Goal: Transaction & Acquisition: Purchase product/service

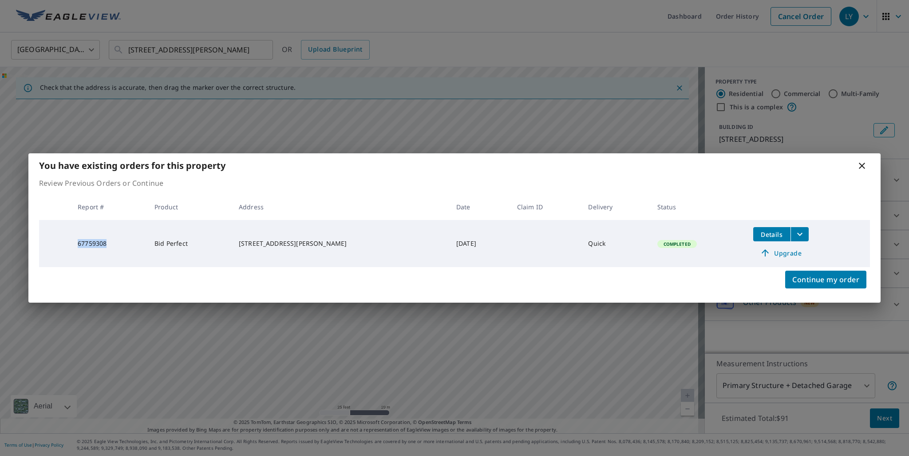
click at [861, 167] on icon at bounding box center [862, 165] width 11 height 11
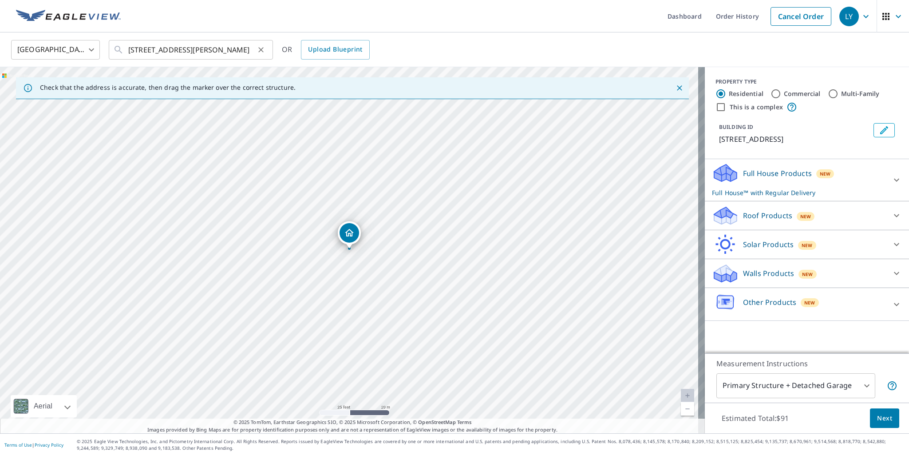
click at [264, 51] on icon "Clear" at bounding box center [261, 49] width 9 height 9
click at [183, 49] on input "text" at bounding box center [191, 49] width 127 height 25
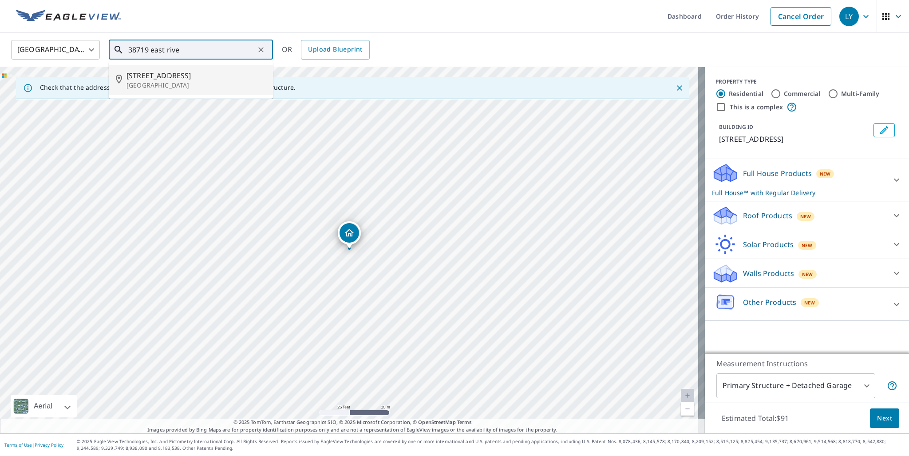
click at [144, 83] on p "Elyria, OH 44035" at bounding box center [196, 85] width 139 height 9
type input "38719 E River Rd Elyria, OH 44035"
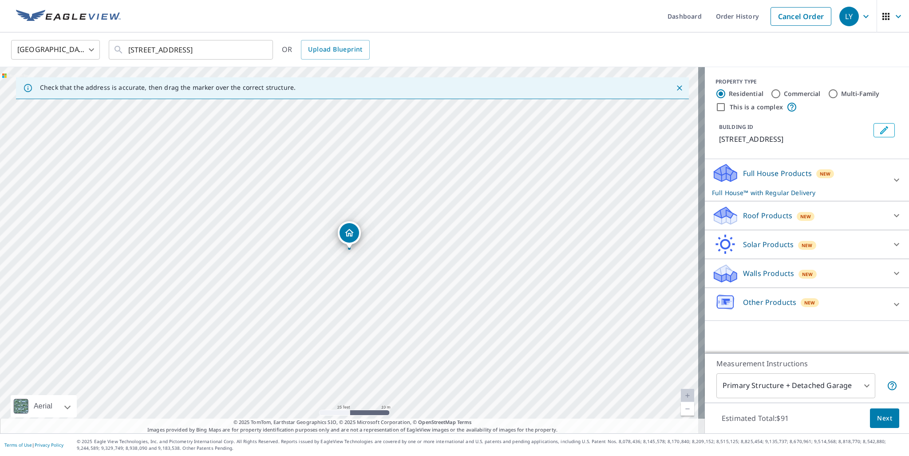
click at [762, 212] on p "Roof Products" at bounding box center [767, 215] width 49 height 11
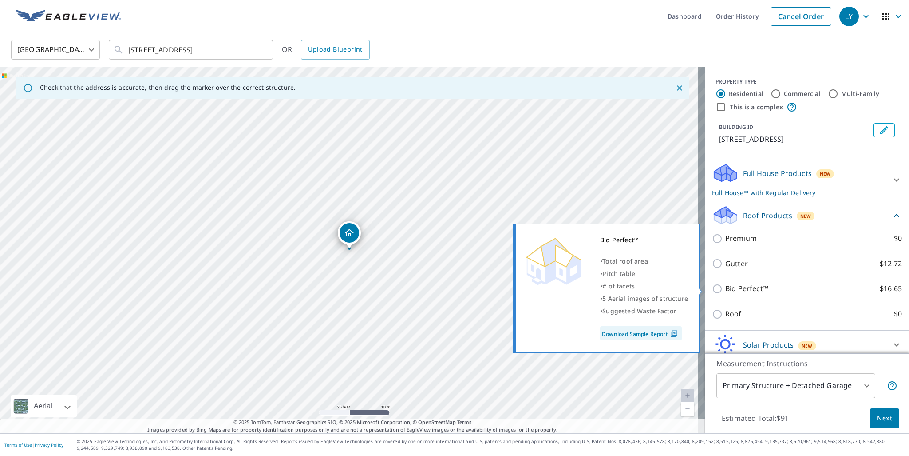
click at [713, 287] on input "Bid Perfect™ $16.65" at bounding box center [718, 288] width 13 height 11
checkbox input "true"
checkbox input "false"
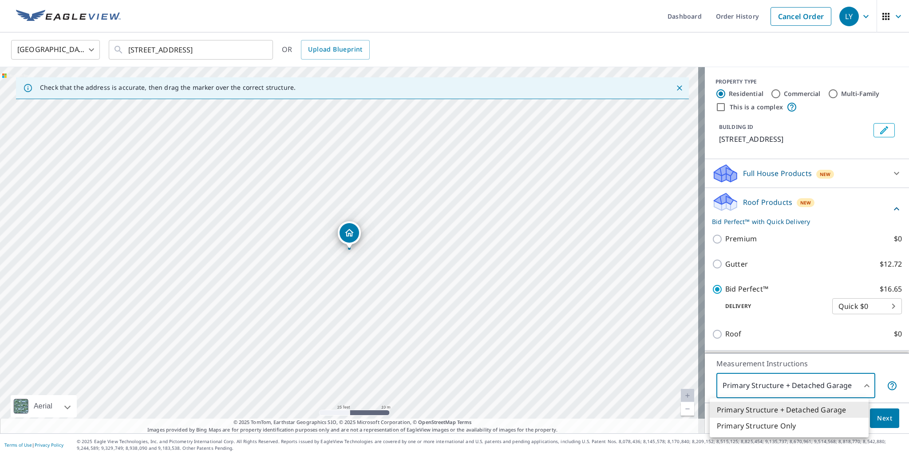
click at [817, 382] on body "LY LY Dashboard Order History Cancel Order LY United States US ​ 38719 E River …" at bounding box center [454, 228] width 909 height 456
click at [793, 421] on li "Primary Structure Only" at bounding box center [789, 425] width 159 height 16
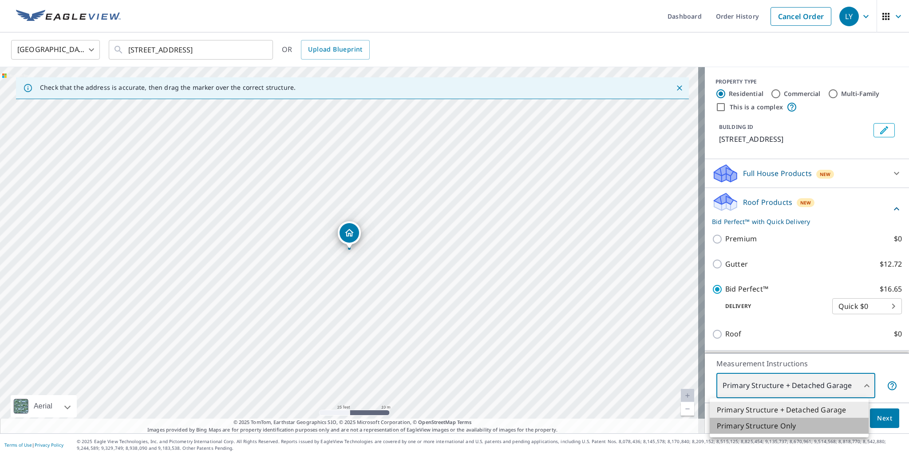
type input "2"
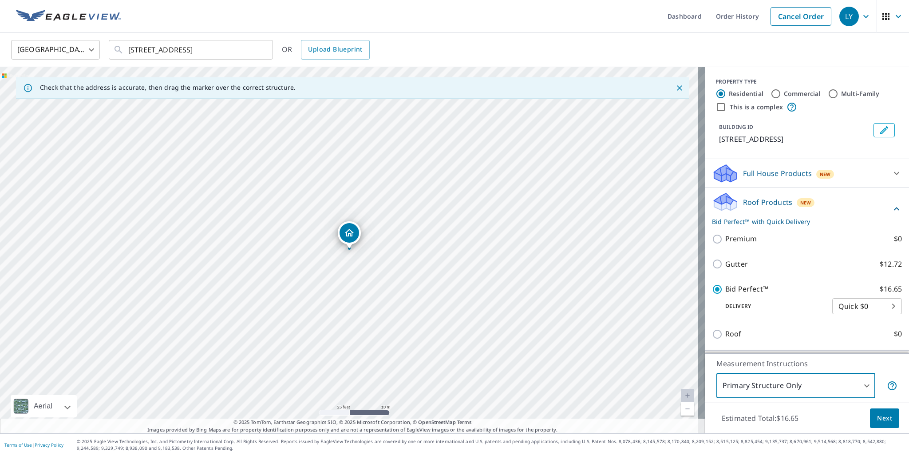
click at [878, 422] on span "Next" at bounding box center [885, 418] width 15 height 11
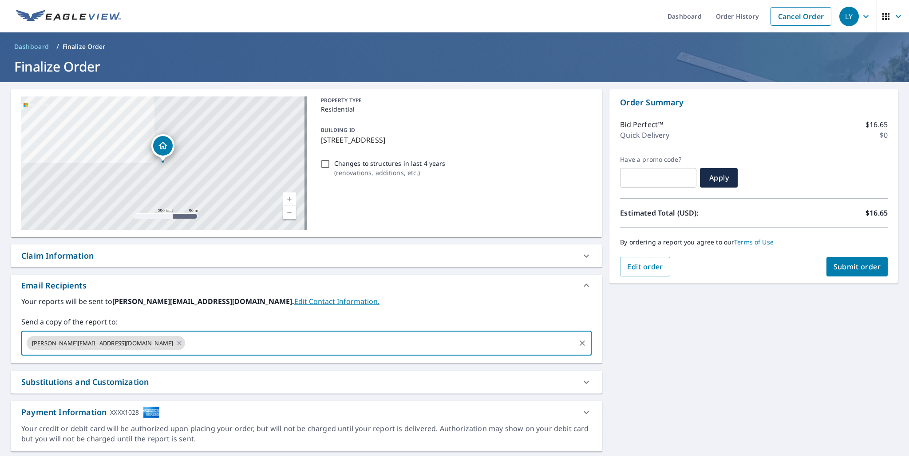
click at [187, 343] on input "text" at bounding box center [381, 342] width 388 height 17
type input "james@walnutcreekmetals.com"
click at [835, 270] on span "Submit order" at bounding box center [858, 267] width 48 height 10
checkbox input "true"
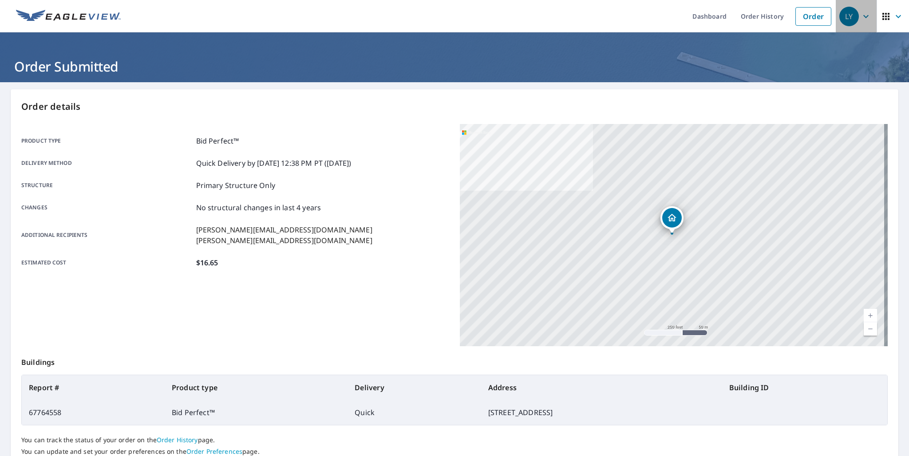
click at [861, 13] on icon "button" at bounding box center [866, 16] width 11 height 11
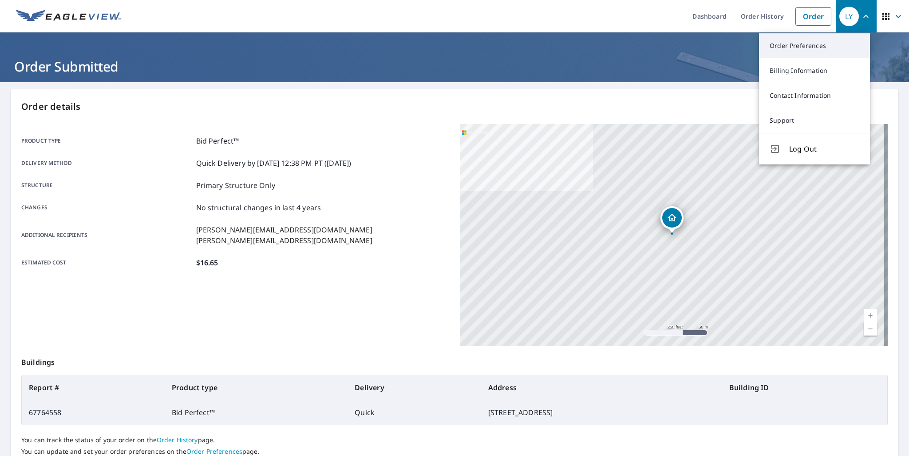
click at [817, 49] on link "Order Preferences" at bounding box center [814, 45] width 111 height 25
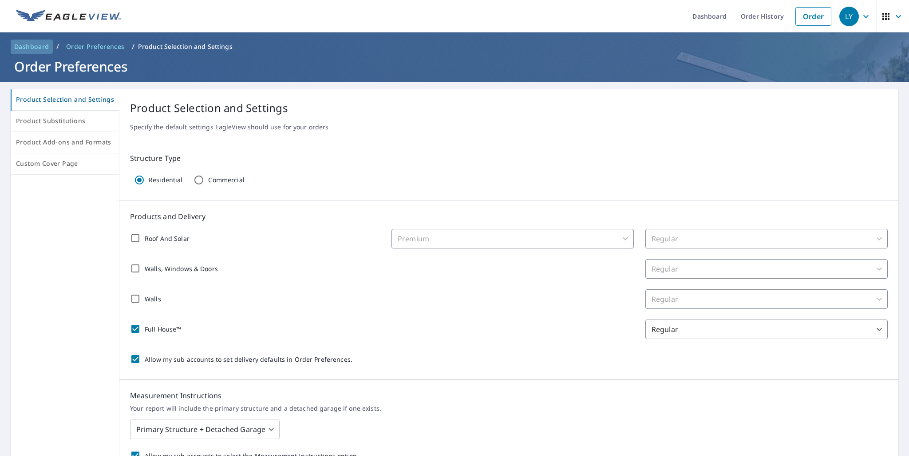
click at [13, 46] on link "Dashboard" at bounding box center [32, 47] width 42 height 14
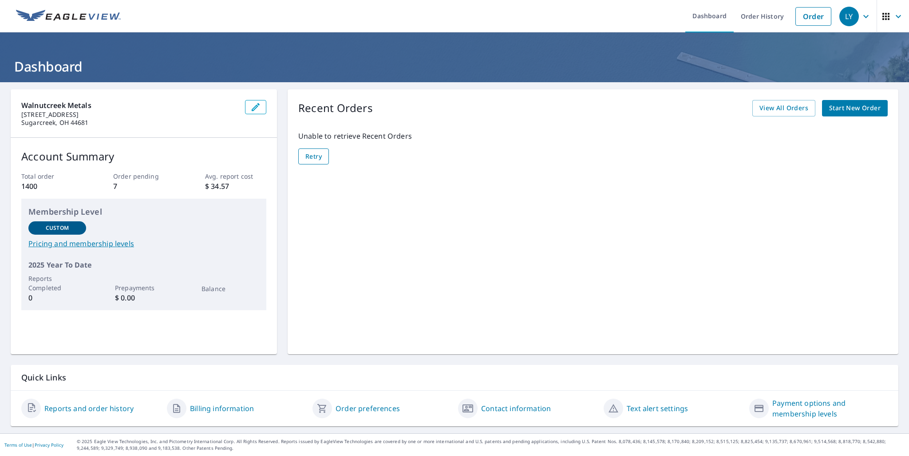
click at [308, 157] on span "Retry" at bounding box center [314, 156] width 16 height 11
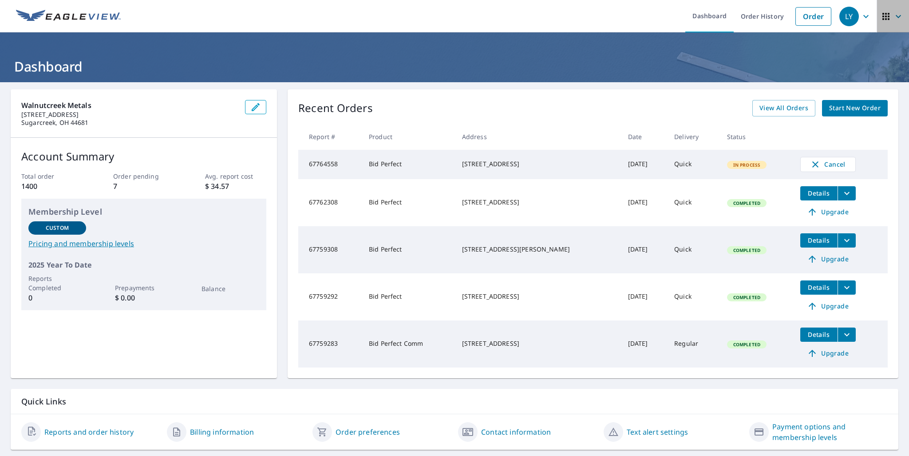
click at [888, 13] on span "button" at bounding box center [893, 16] width 25 height 21
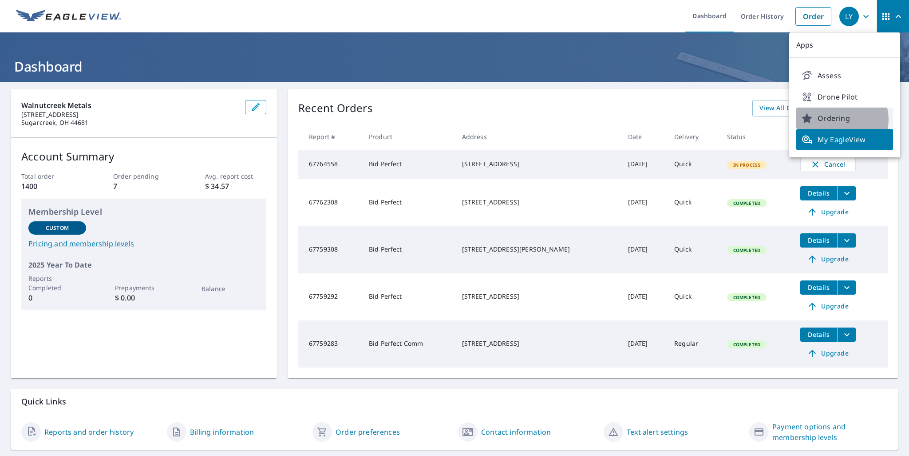
click at [840, 119] on span "Ordering" at bounding box center [845, 118] width 86 height 11
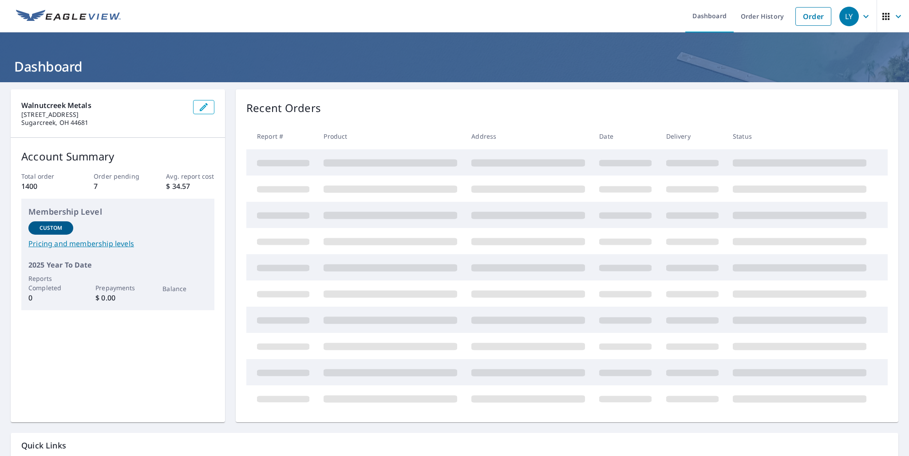
click at [896, 16] on icon "button" at bounding box center [898, 16] width 5 height 3
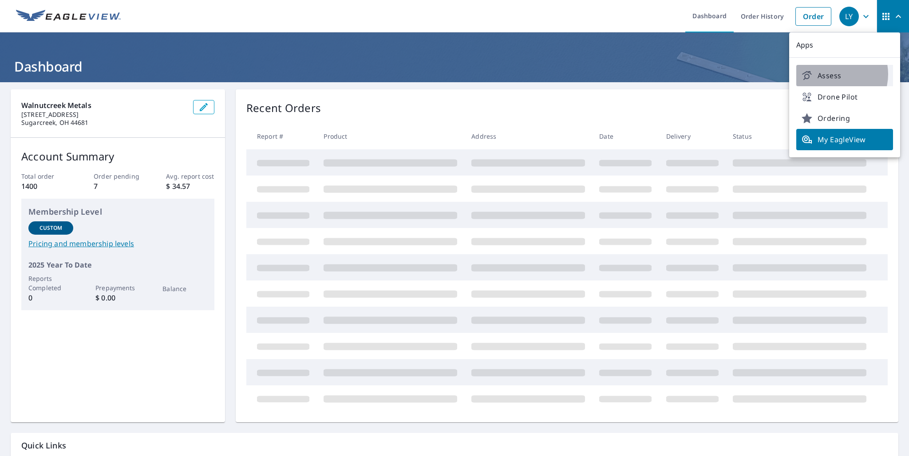
click at [833, 74] on span "Assess" at bounding box center [845, 75] width 86 height 11
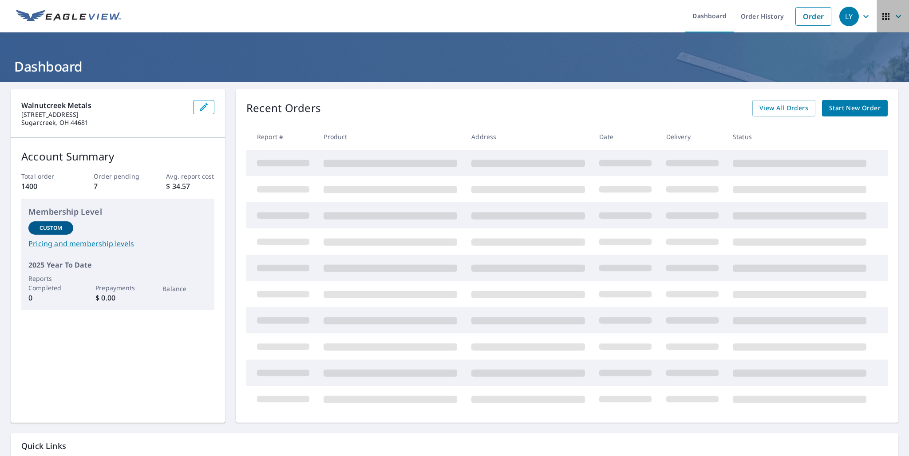
click at [896, 16] on icon "button" at bounding box center [898, 16] width 5 height 3
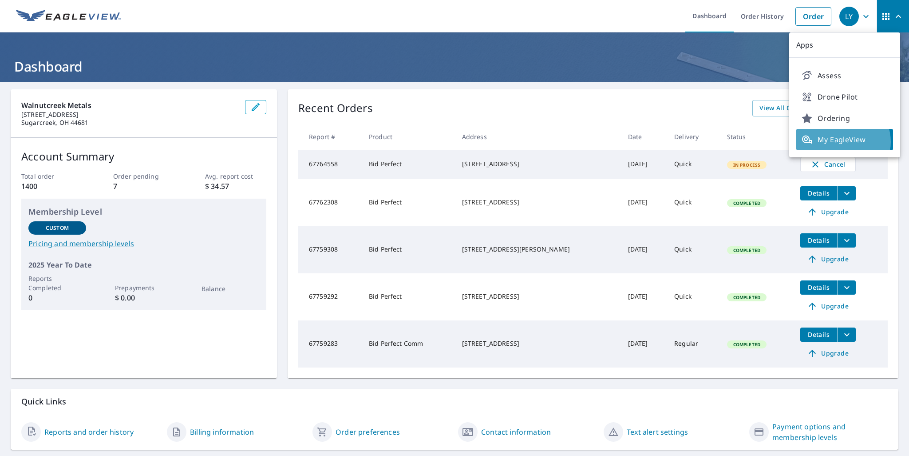
click at [843, 142] on span "My EagleView" at bounding box center [845, 139] width 86 height 11
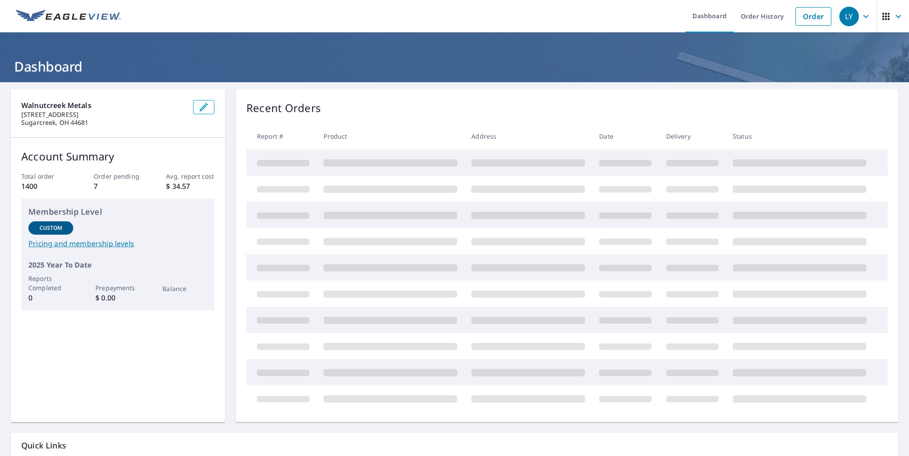
click at [893, 15] on icon "button" at bounding box center [898, 16] width 11 height 11
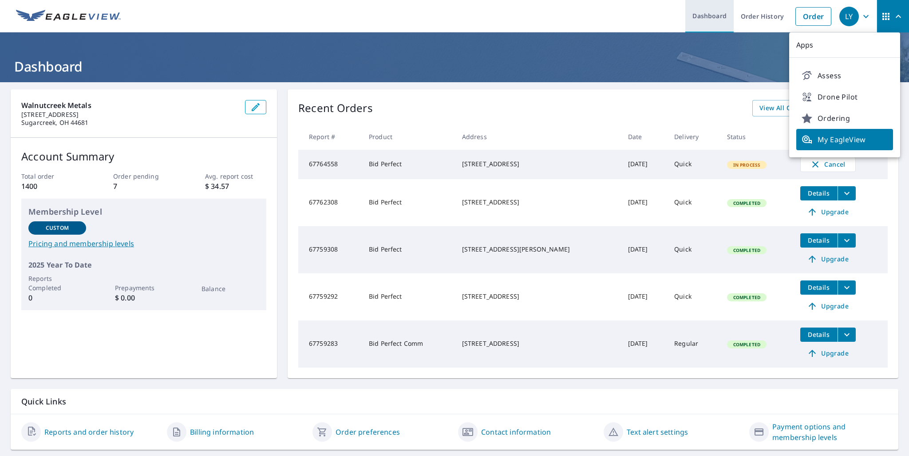
click at [718, 16] on link "Dashboard" at bounding box center [710, 16] width 48 height 32
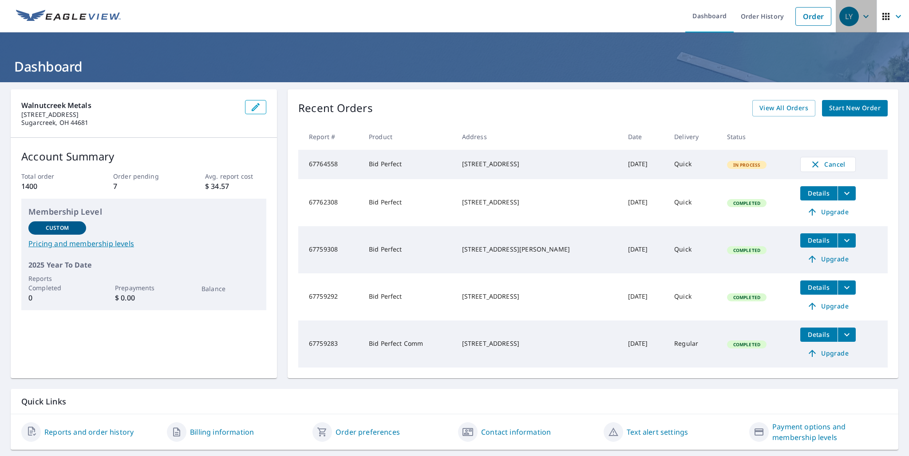
click at [845, 16] on div "LY" at bounding box center [850, 17] width 20 height 20
